Goal: Navigation & Orientation: Find specific page/section

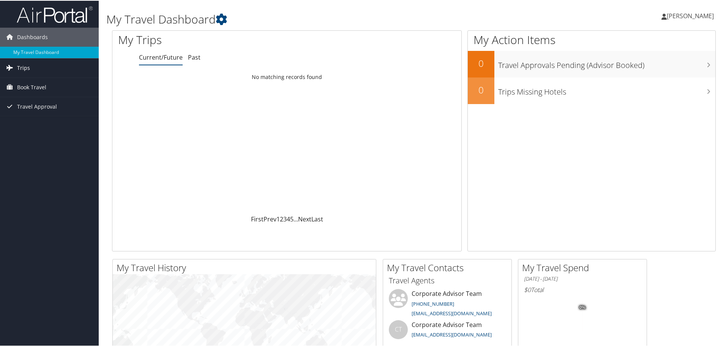
click at [21, 65] on span "Trips" at bounding box center [23, 67] width 13 height 19
click at [27, 79] on link "Current/Future Trips" at bounding box center [49, 82] width 99 height 11
